Goal: Task Accomplishment & Management: Manage account settings

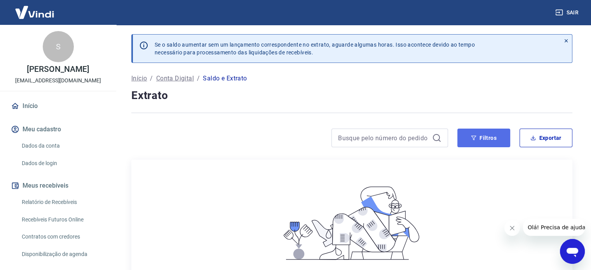
click at [488, 141] on button "Filtros" at bounding box center [484, 138] width 53 height 19
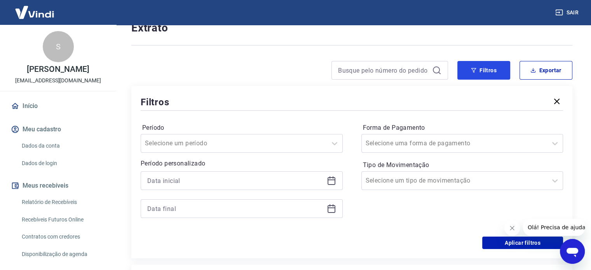
scroll to position [117, 0]
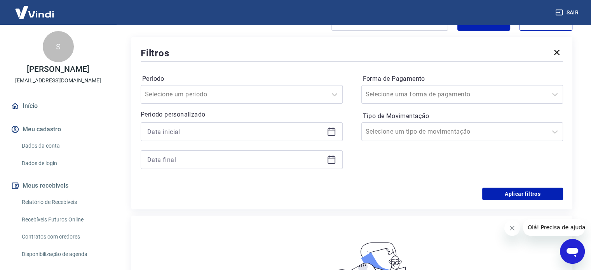
click at [328, 136] on div at bounding box center [242, 131] width 202 height 19
click at [332, 133] on icon at bounding box center [331, 131] width 9 height 9
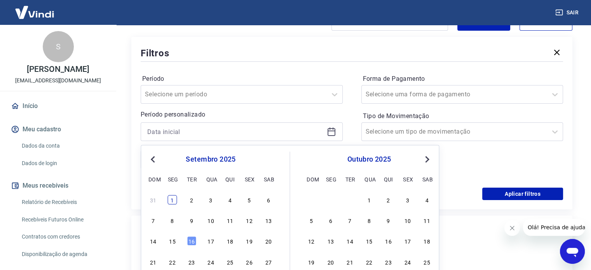
click at [172, 201] on div "1" at bounding box center [172, 199] width 9 height 9
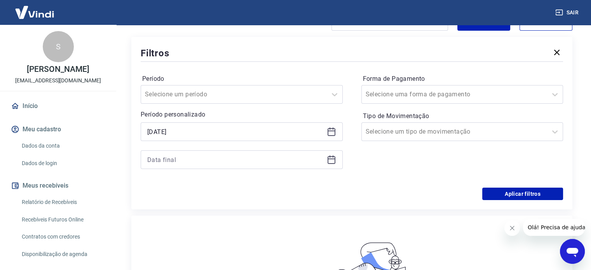
click at [332, 130] on icon at bounding box center [331, 131] width 9 height 9
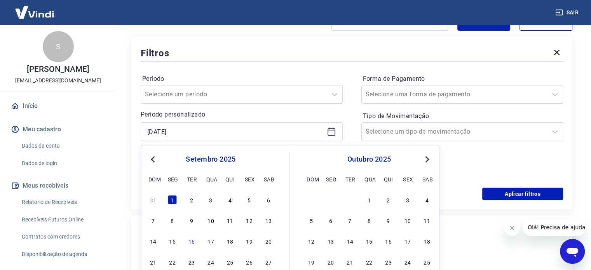
click at [152, 156] on button "Previous Month" at bounding box center [152, 159] width 9 height 9
click at [252, 201] on div "1" at bounding box center [249, 199] width 9 height 9
type input "[DATE]"
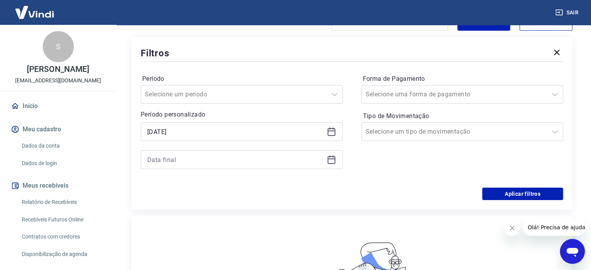
click at [329, 158] on icon at bounding box center [331, 159] width 9 height 9
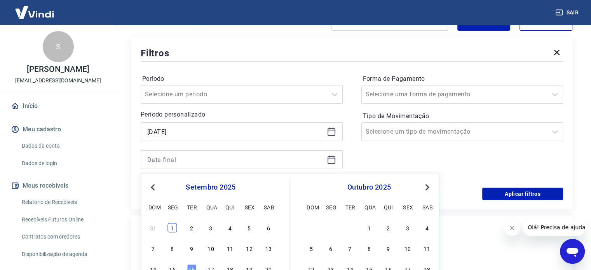
click at [170, 227] on div "1" at bounding box center [172, 227] width 9 height 9
type input "[DATE]"
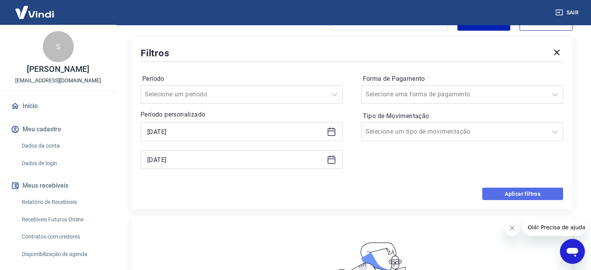
click at [530, 192] on button "Aplicar filtros" at bounding box center [522, 194] width 81 height 12
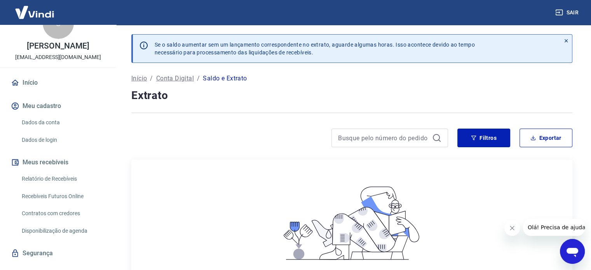
scroll to position [47, 0]
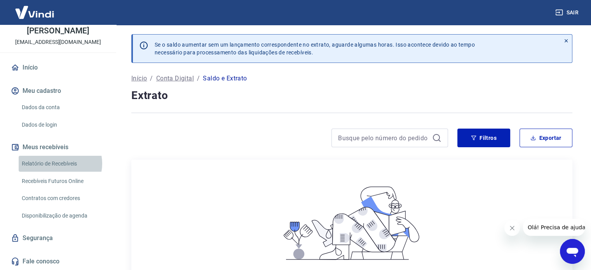
click at [58, 164] on link "Relatório de Recebíveis" at bounding box center [63, 164] width 88 height 16
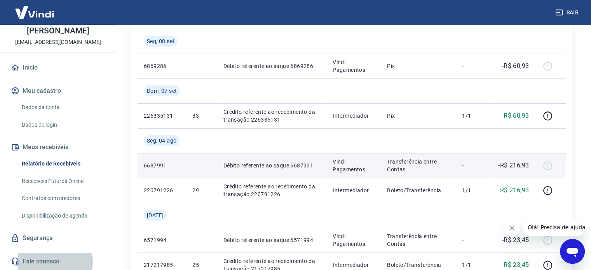
scroll to position [117, 0]
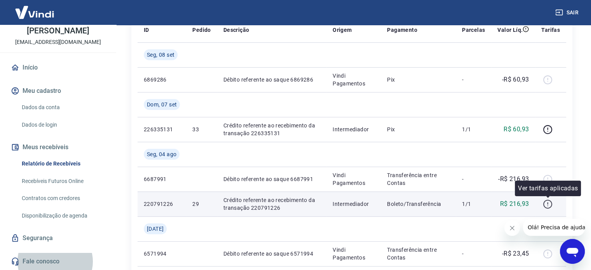
click at [549, 208] on icon "button" at bounding box center [548, 204] width 10 height 10
